Goal: Transaction & Acquisition: Purchase product/service

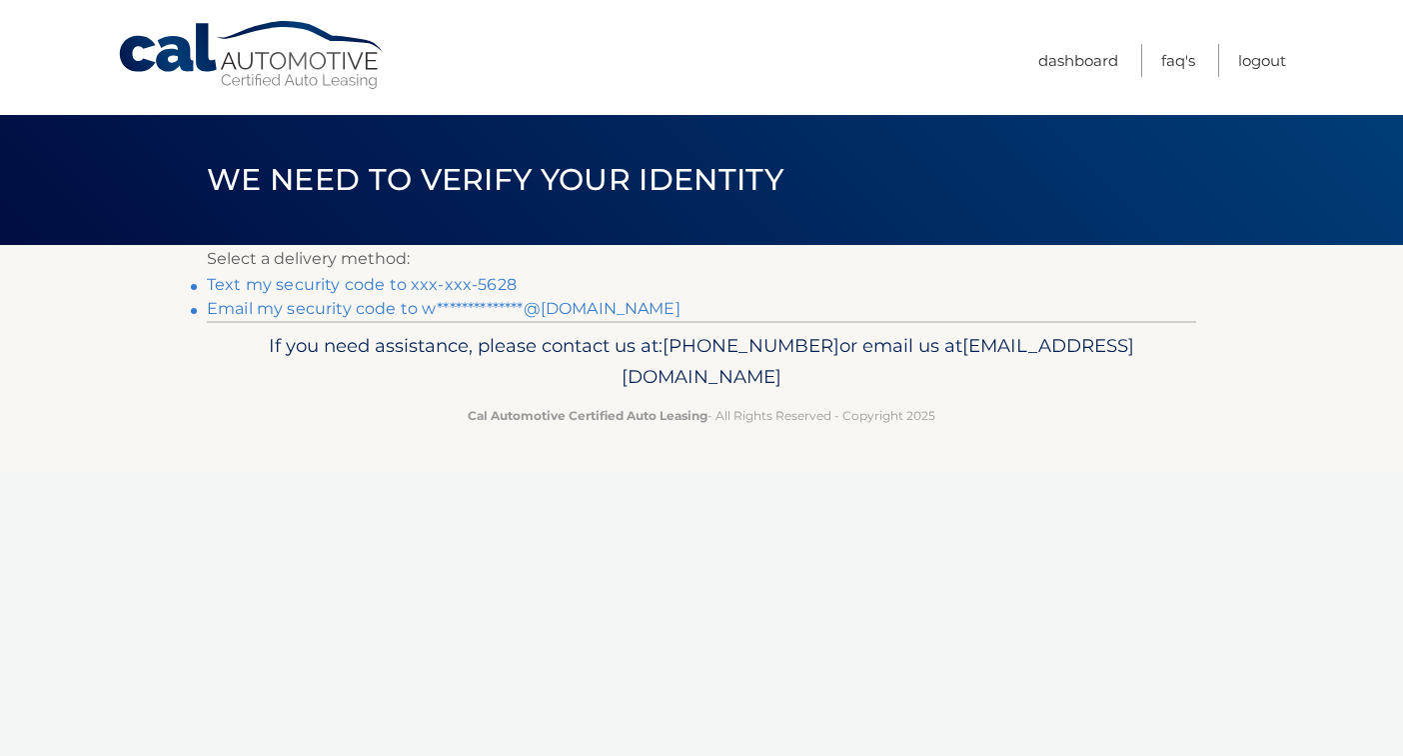
click at [452, 288] on link "Text my security code to xxx-xxx-5628" at bounding box center [362, 284] width 310 height 19
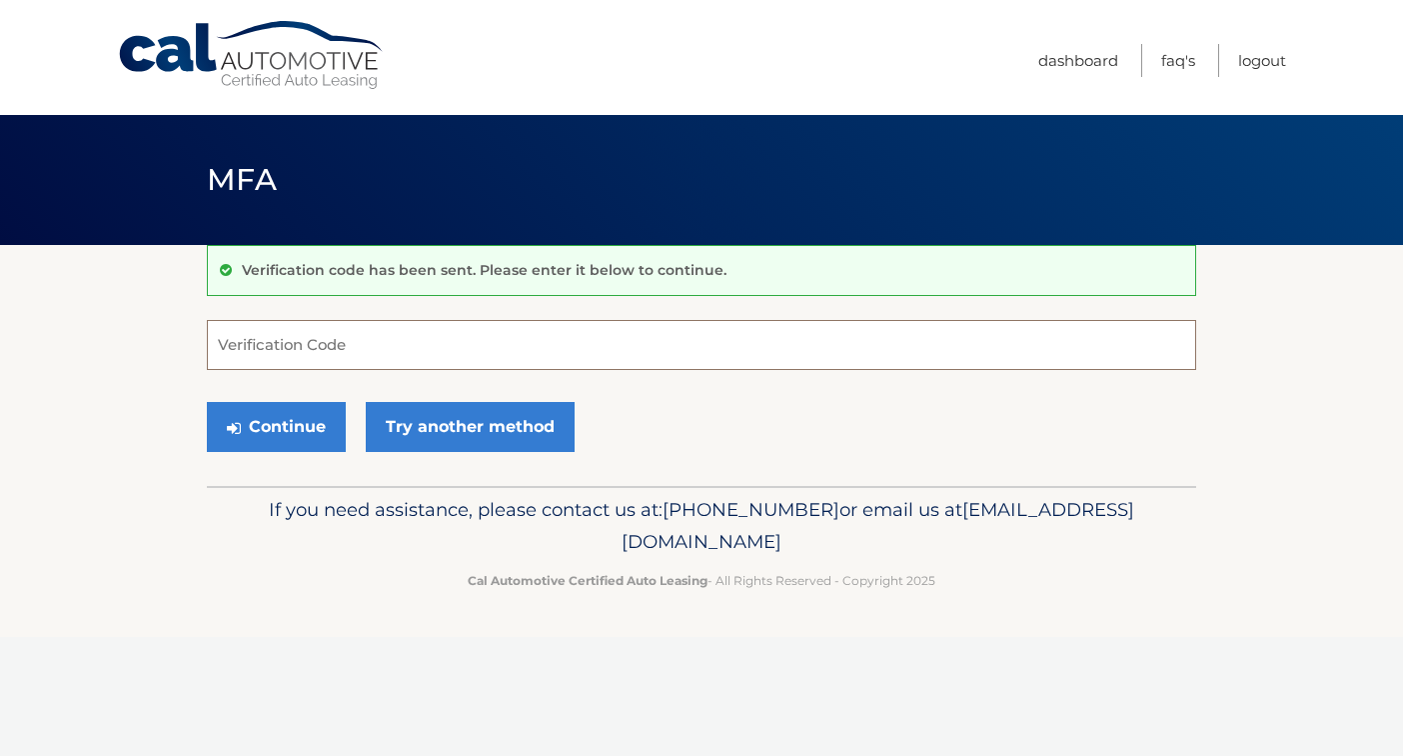
click at [415, 341] on input "Verification Code" at bounding box center [701, 345] width 989 height 50
type input "626154"
click at [311, 439] on button "Continue" at bounding box center [276, 427] width 139 height 50
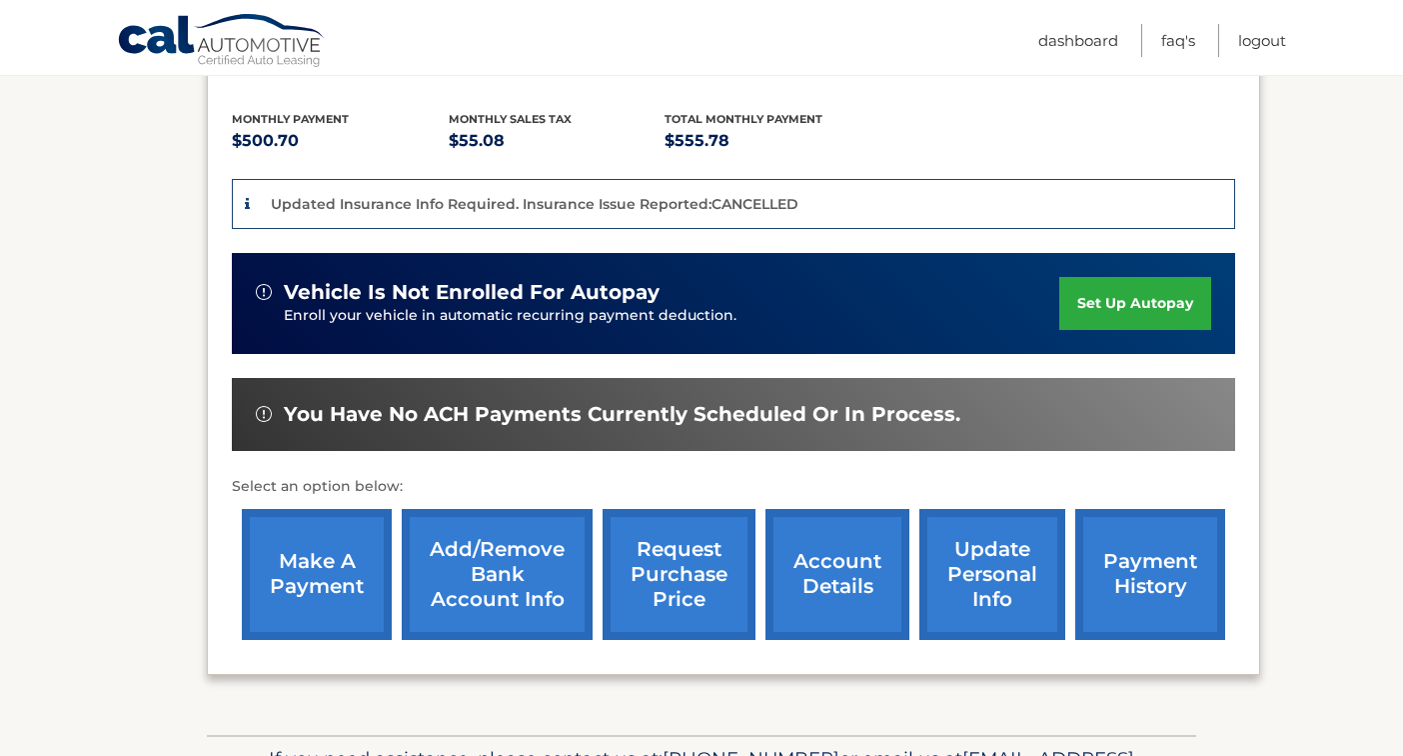
scroll to position [519, 0]
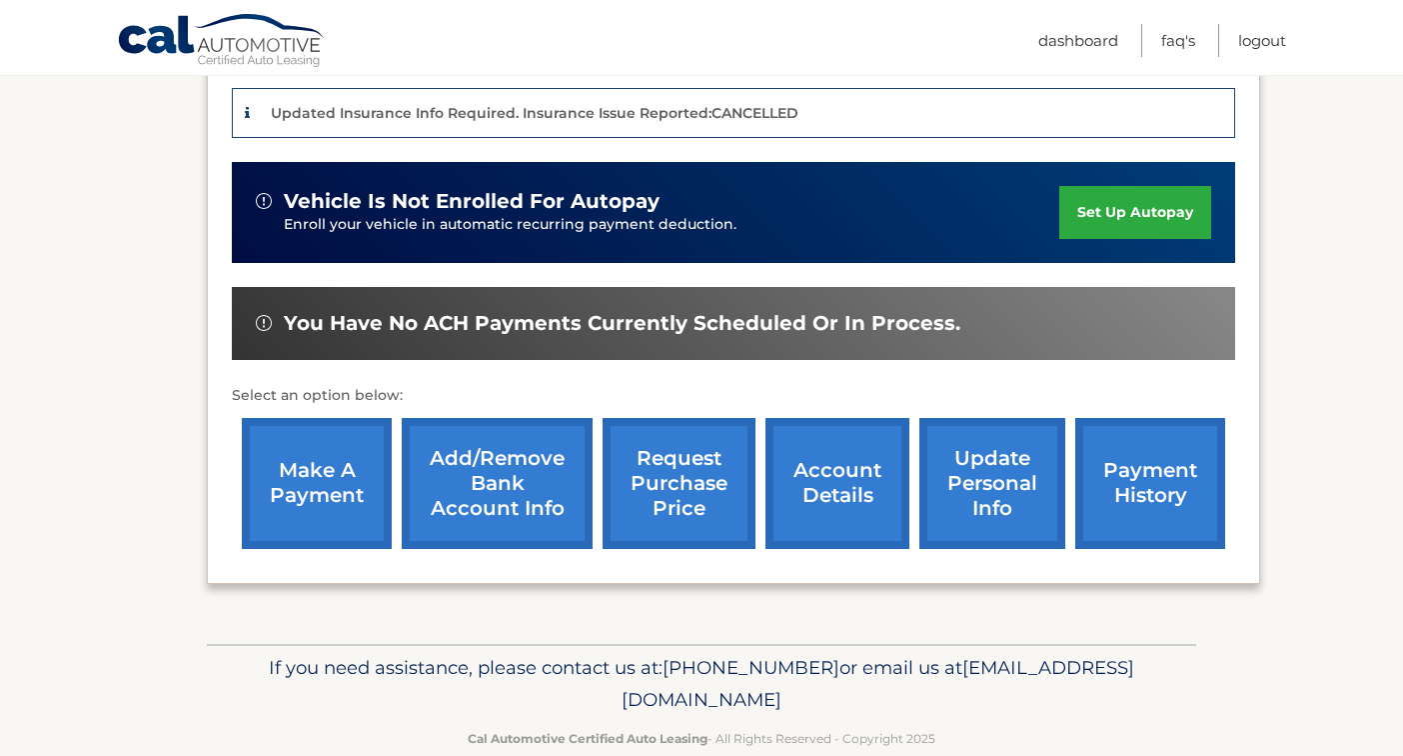
click at [315, 492] on link "make a payment" at bounding box center [317, 483] width 150 height 131
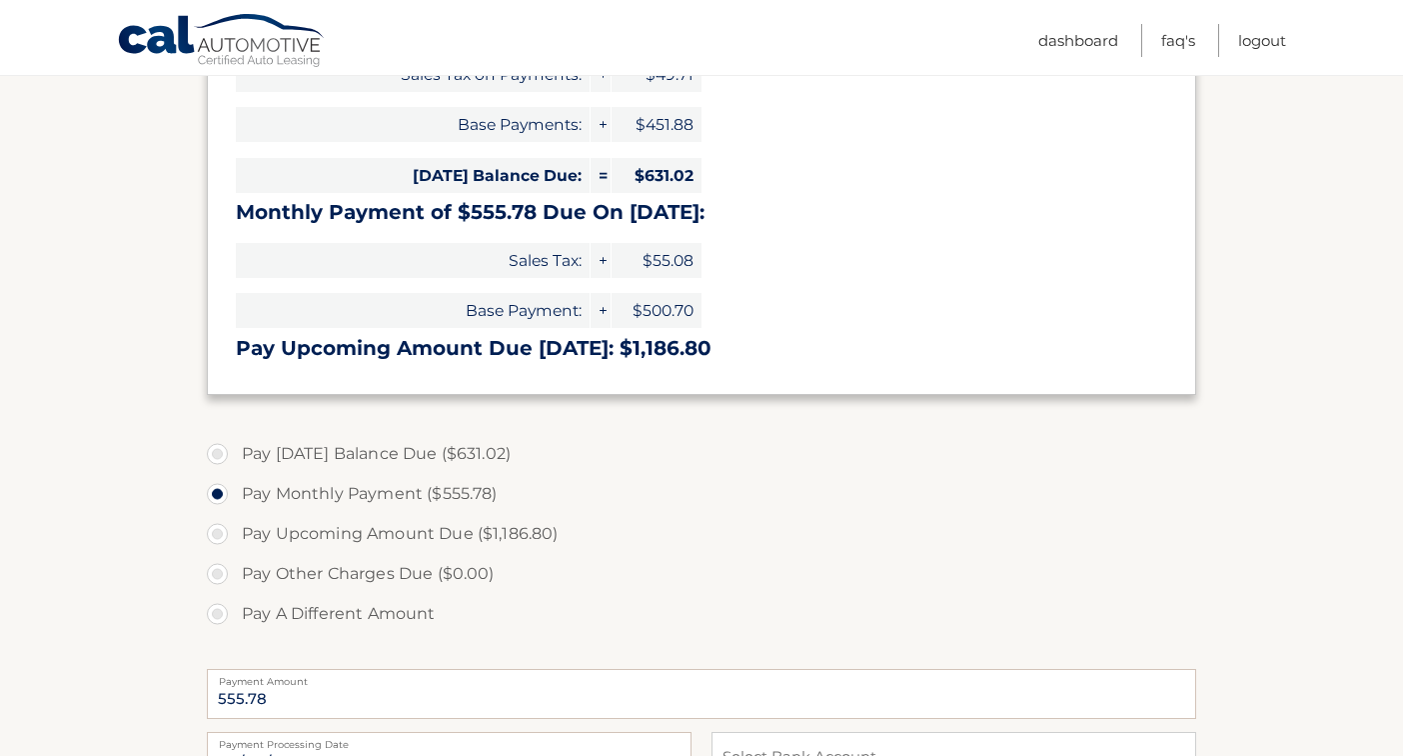
scroll to position [578, 0]
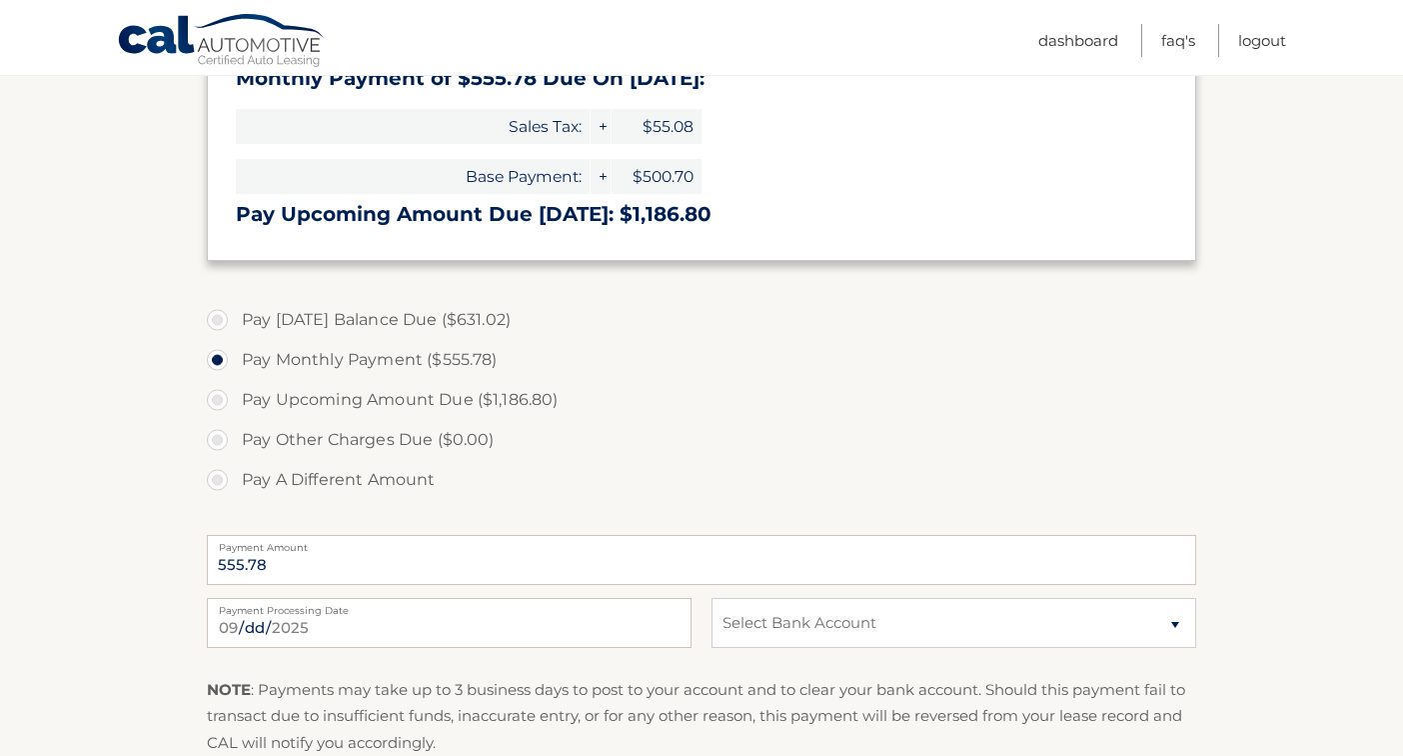
click at [220, 321] on label "Pay [DATE] Balance Due ($631.02)" at bounding box center [701, 320] width 989 height 40
click at [220, 321] on input "Pay Today's Balance Due ($631.02)" at bounding box center [225, 316] width 20 height 32
radio input "true"
type input "631.02"
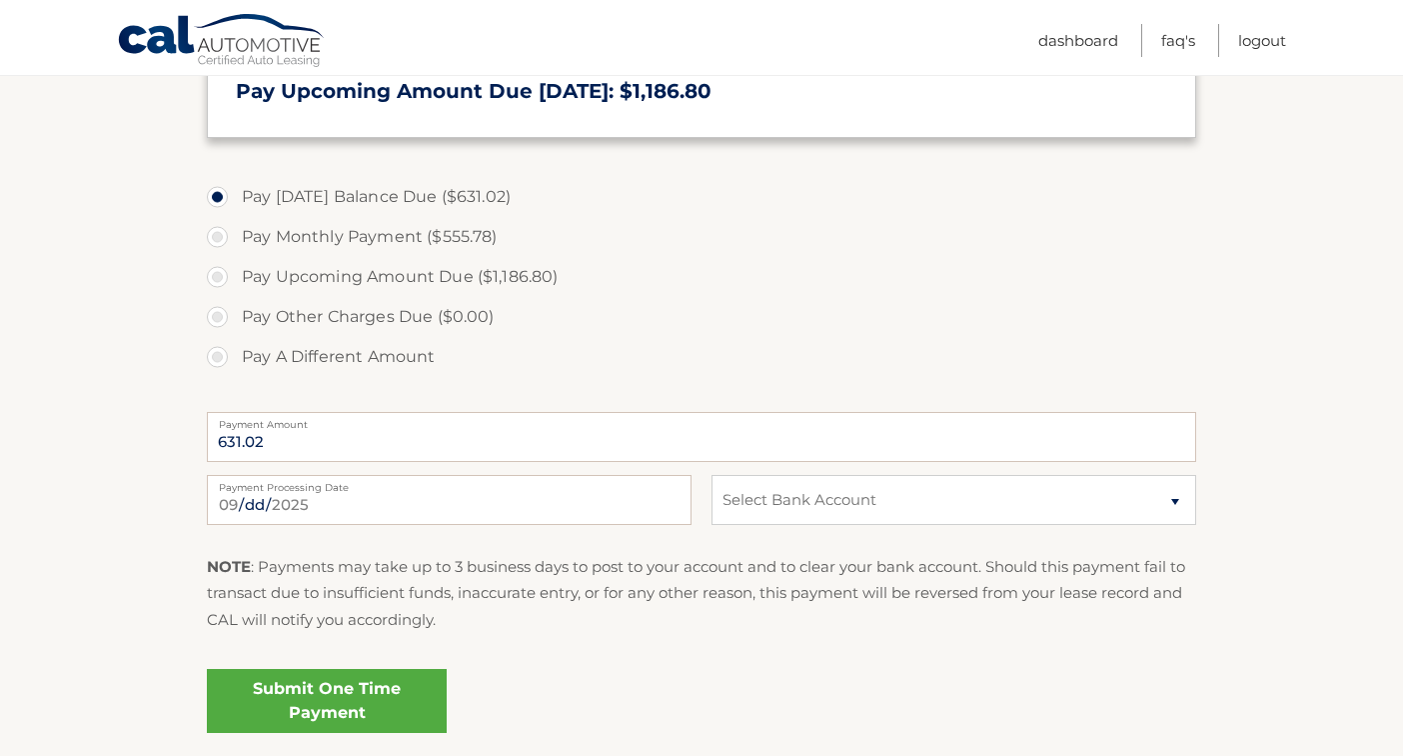
scroll to position [723, 0]
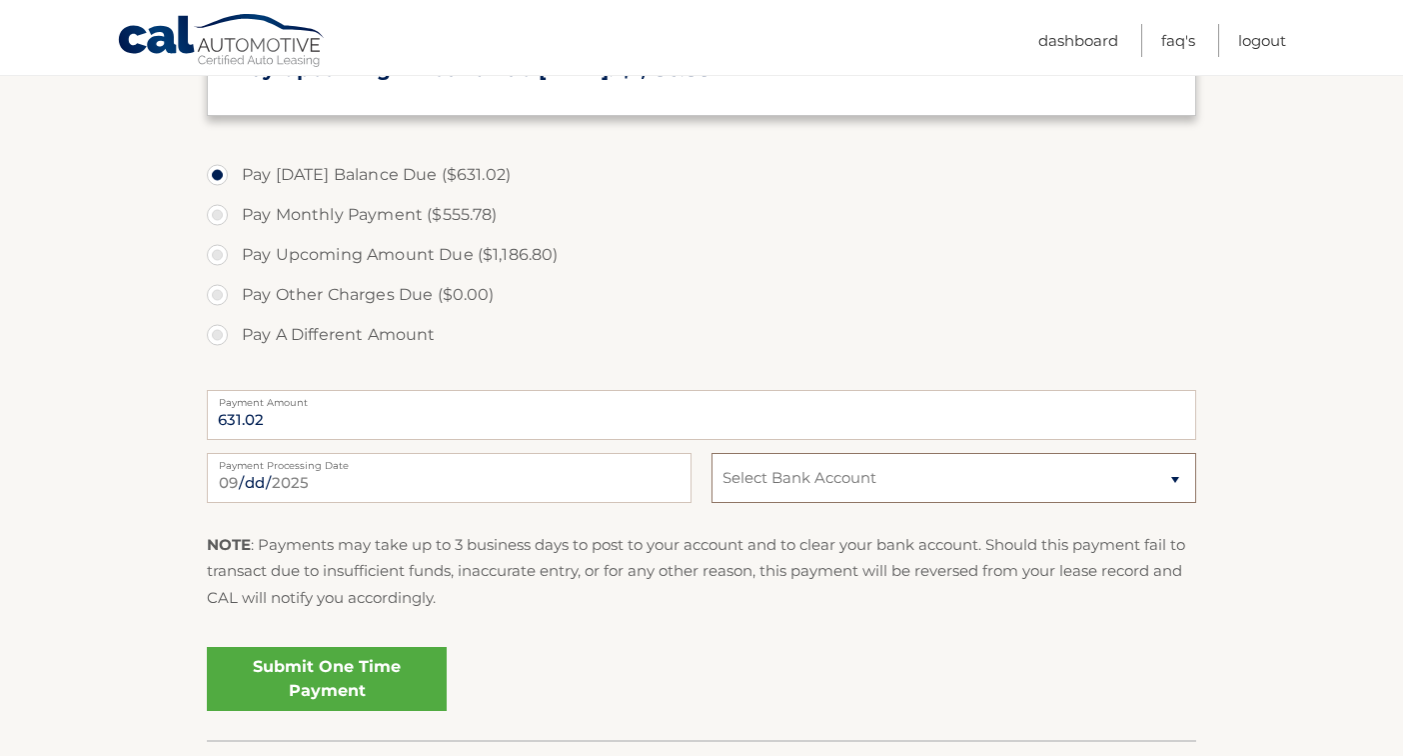
click at [895, 488] on select "Select Bank Account Checking TRUMARK FINANCIAL CU *****7208 Checking NAVY FEDER…" at bounding box center [954, 478] width 485 height 50
click at [737, 476] on select "Select Bank Account Checking TRUMARK FINANCIAL CU *****7208 Checking NAVY FEDER…" at bounding box center [954, 478] width 485 height 50
click at [830, 480] on select "Select Bank Account Checking TRUMARK FINANCIAL CU *****7208 Checking NAVY FEDER…" at bounding box center [954, 478] width 485 height 50
select select "YTg2YzI1ZGMtY2FlMS00NDA4LTkyY2ItYTA1MzQxNWI4OTYx"
click at [297, 654] on link "Submit One Time Payment" at bounding box center [327, 679] width 240 height 64
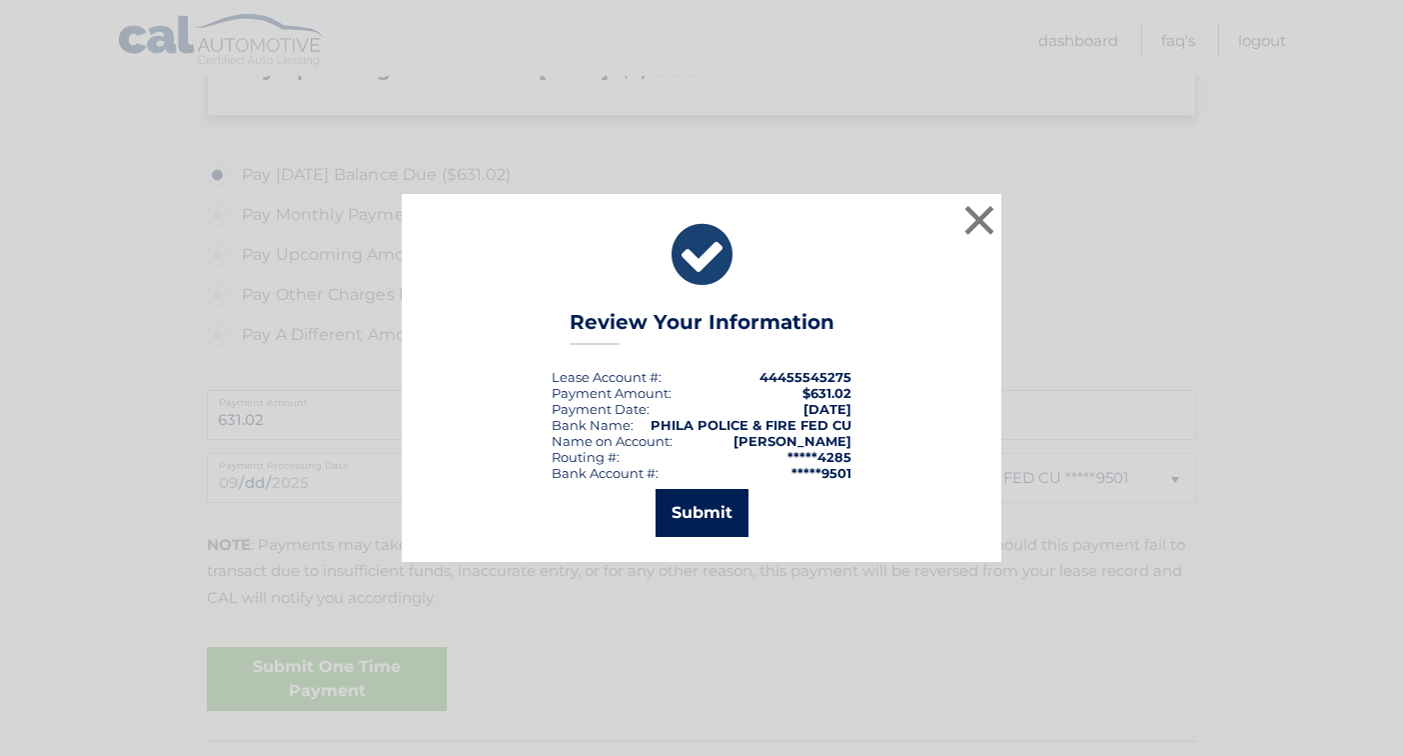
click at [721, 514] on button "Submit" at bounding box center [702, 513] width 93 height 48
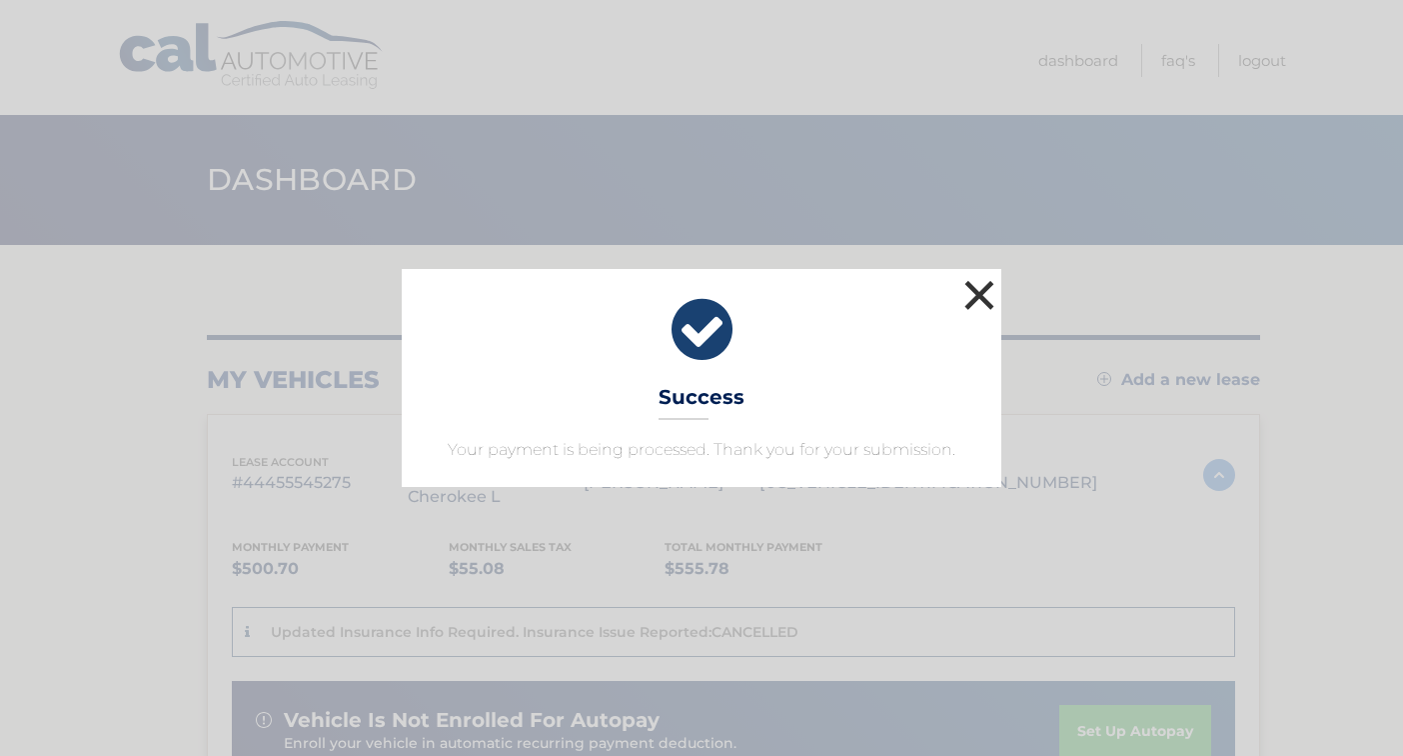
click at [990, 298] on button "×" at bounding box center [979, 295] width 40 height 40
